Goal: Find specific page/section

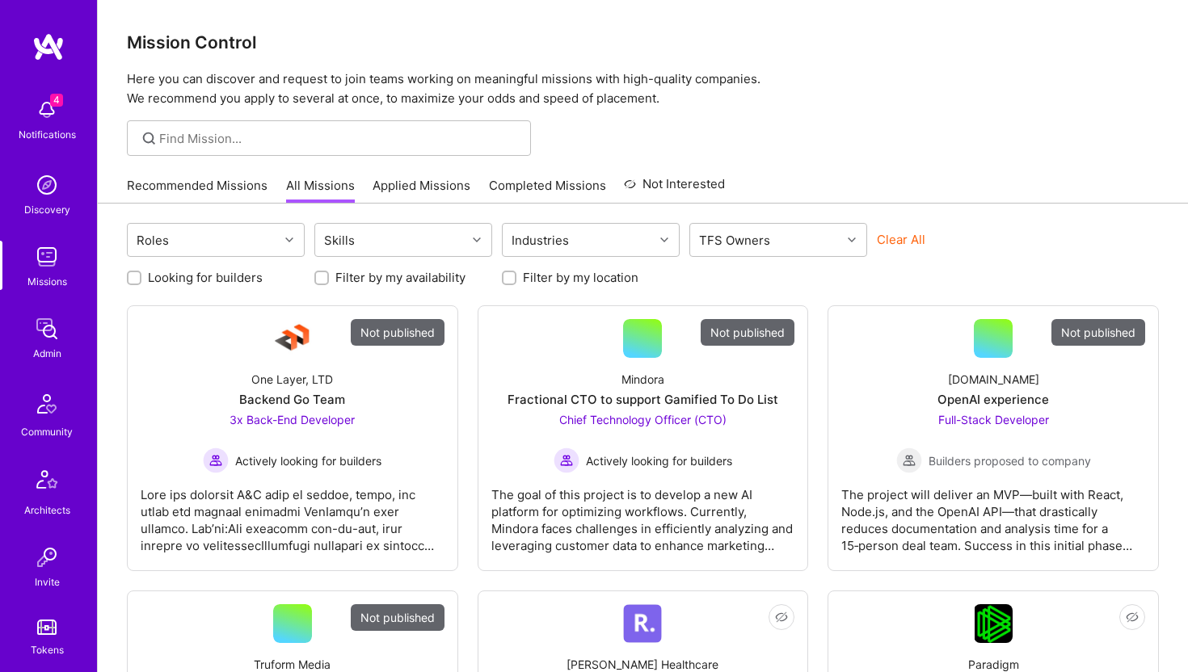
click at [46, 332] on img at bounding box center [47, 329] width 32 height 32
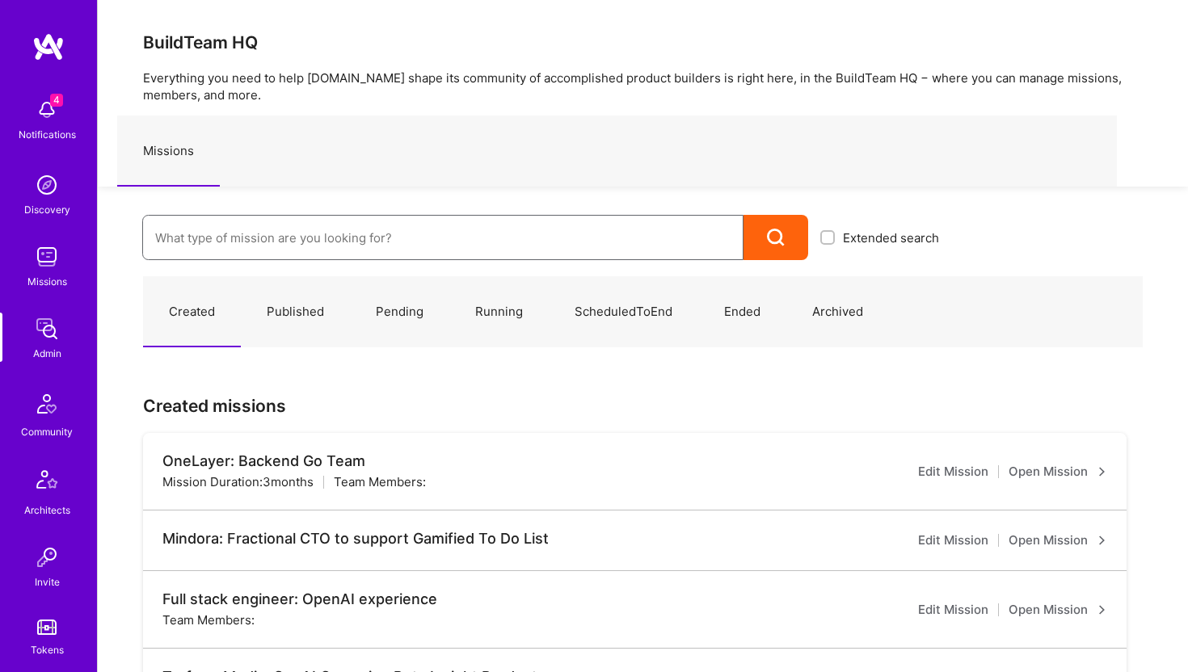
click at [264, 228] on input at bounding box center [443, 237] width 576 height 41
type input "Rubruk"
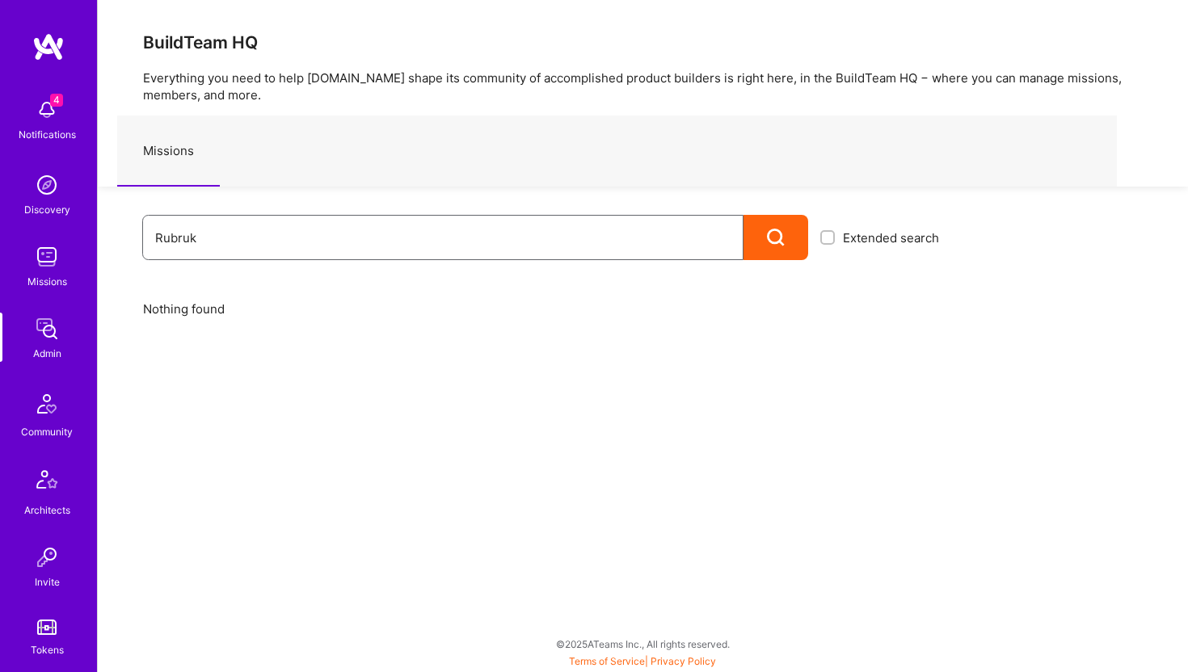
click at [188, 243] on input "Rubruk" at bounding box center [443, 237] width 576 height 41
type input "Rubrik"
click at [50, 334] on img at bounding box center [47, 329] width 32 height 32
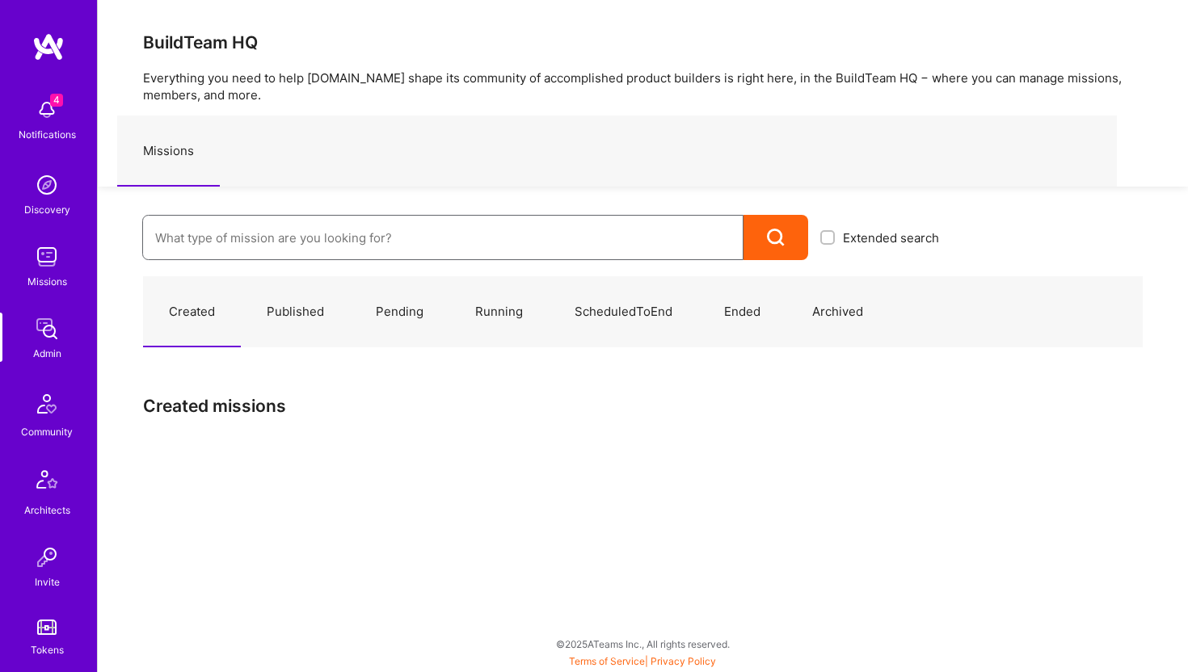
click at [239, 238] on input at bounding box center [443, 237] width 576 height 41
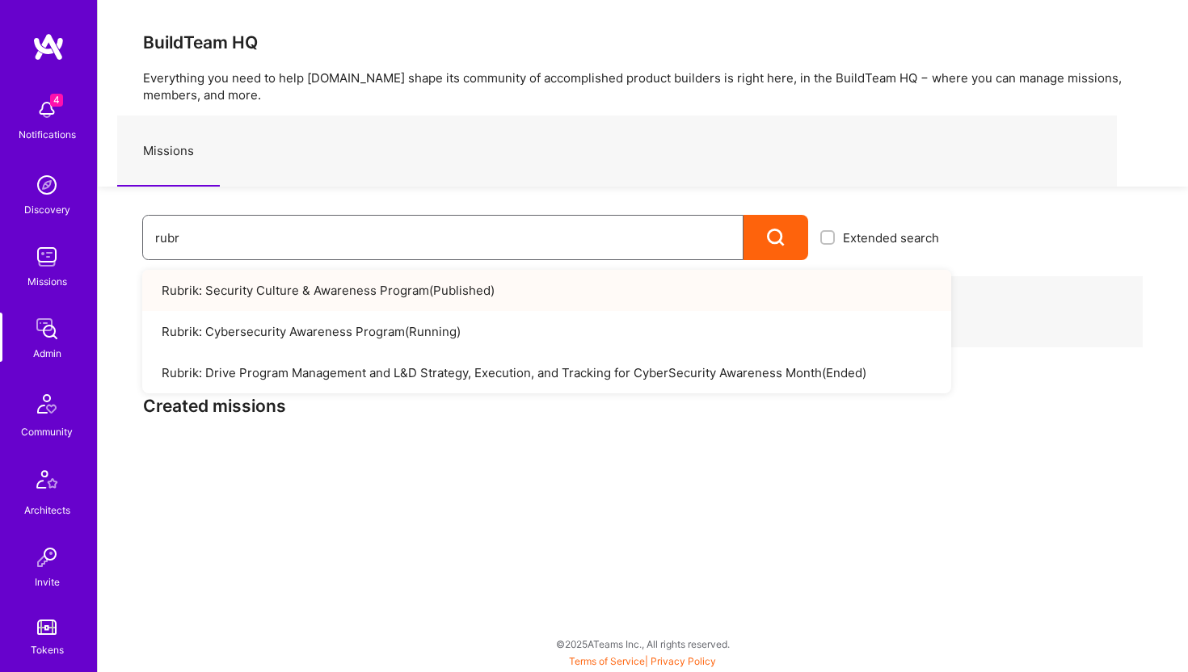
type input "rubr"
click at [244, 285] on link "Rubrik: Security Culture & Awareness Program ( Published )" at bounding box center [546, 290] width 809 height 41
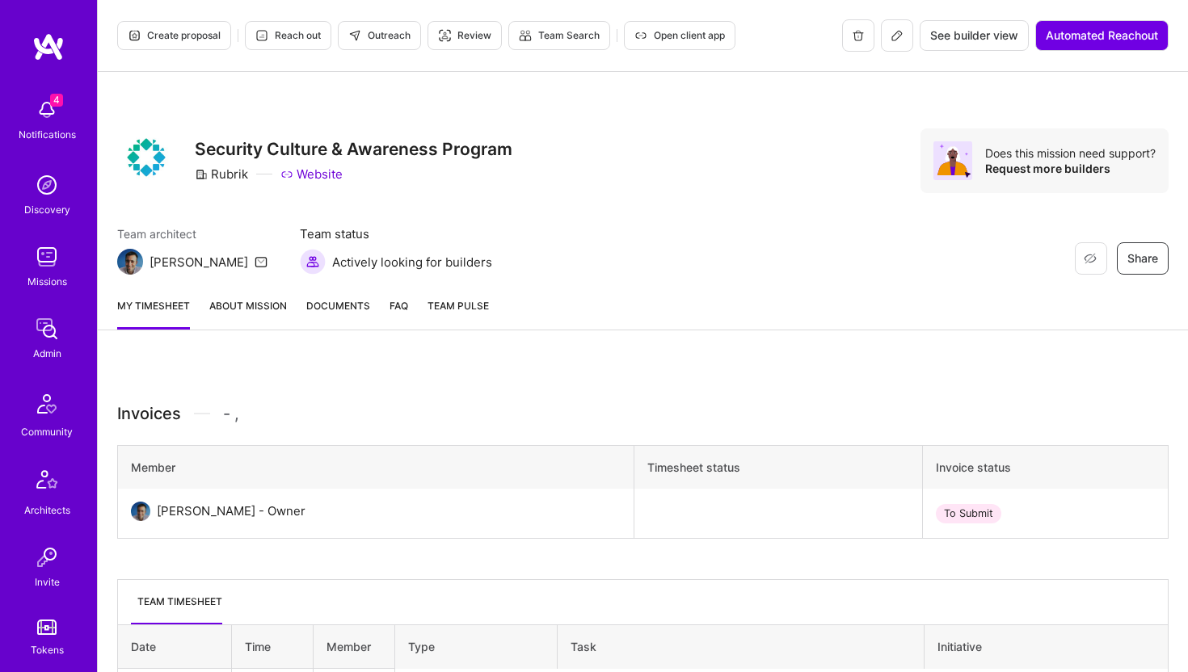
click at [969, 32] on span "See builder view" at bounding box center [974, 35] width 88 height 16
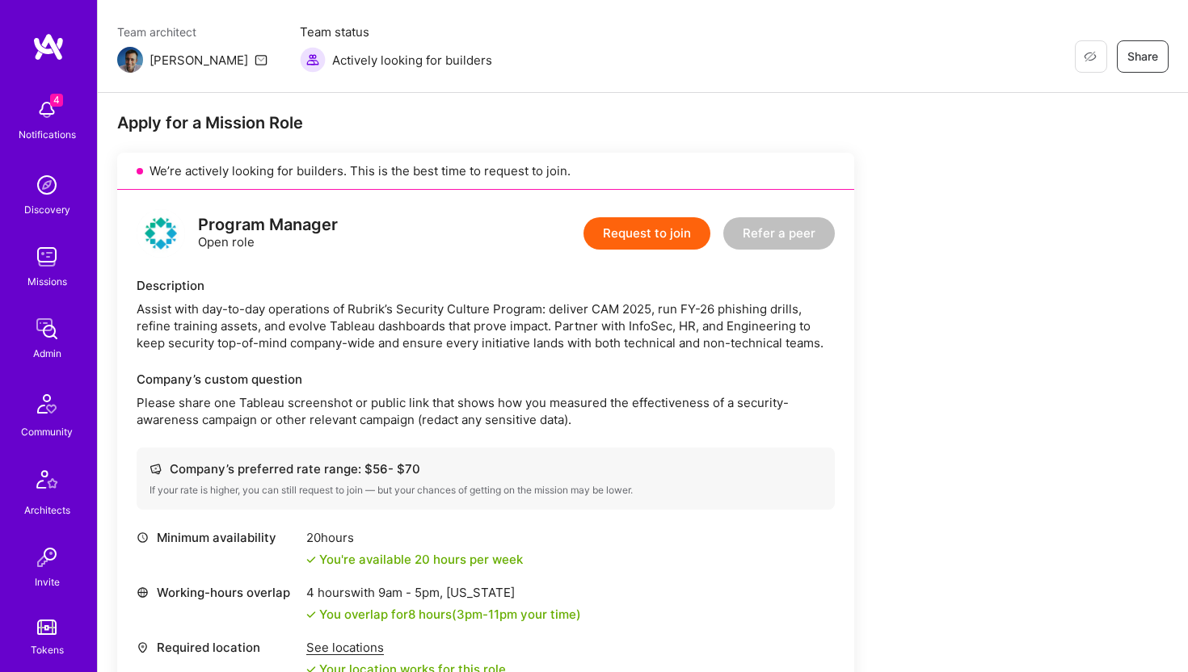
scroll to position [285, 0]
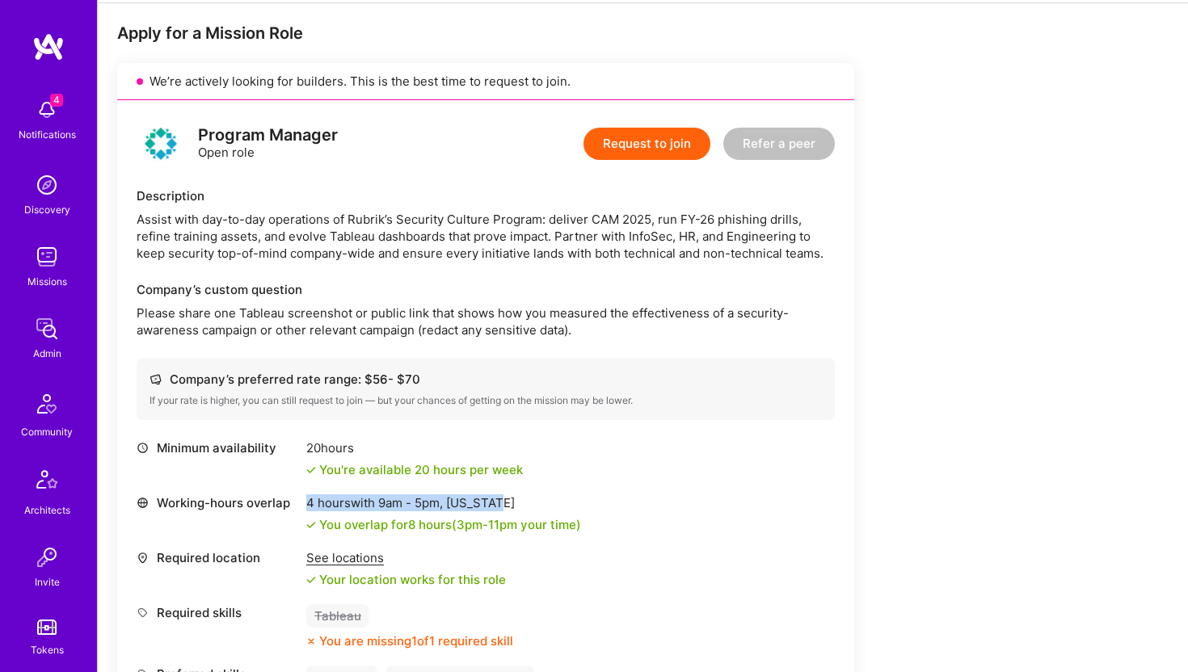
drag, startPoint x: 308, startPoint y: 500, endPoint x: 567, endPoint y: 500, distance: 259.5
click at [567, 500] on div "4 hours with 9am - 5pm , New York" at bounding box center [443, 503] width 275 height 17
copy div "4 hours with 9am - 5pm , New York"
